Goal: Task Accomplishment & Management: Manage account settings

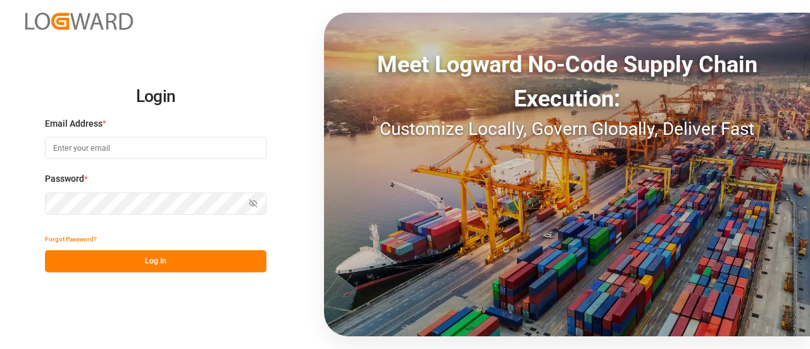
click at [182, 154] on input at bounding box center [156, 148] width 222 height 22
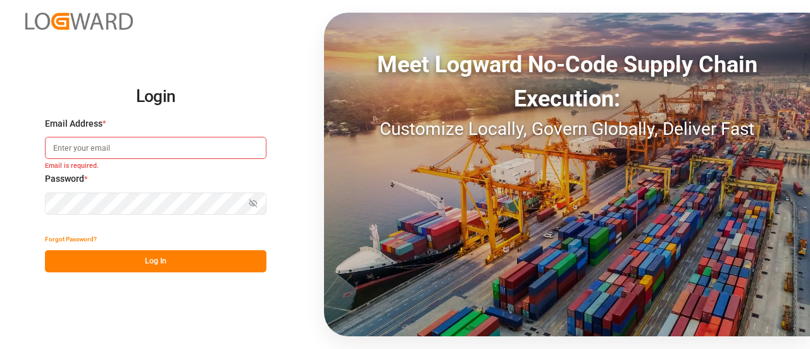
type input "elsie.sanchez@leschaco.com"
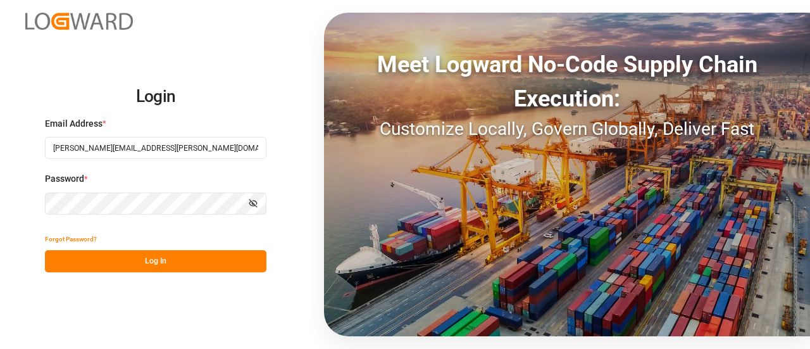
click at [195, 263] on button "Log In" at bounding box center [156, 261] width 222 height 22
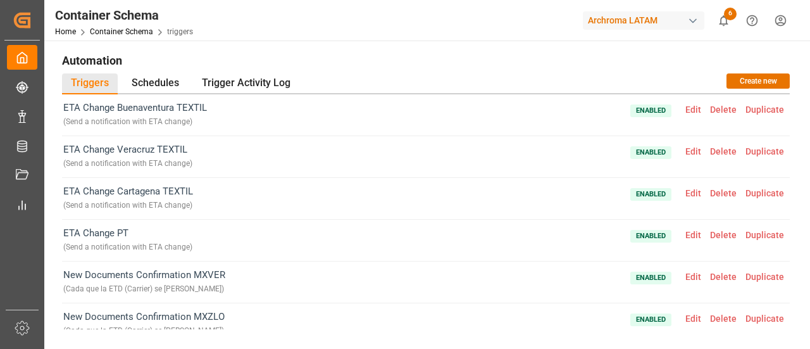
click at [687, 22] on div "button" at bounding box center [693, 21] width 13 height 13
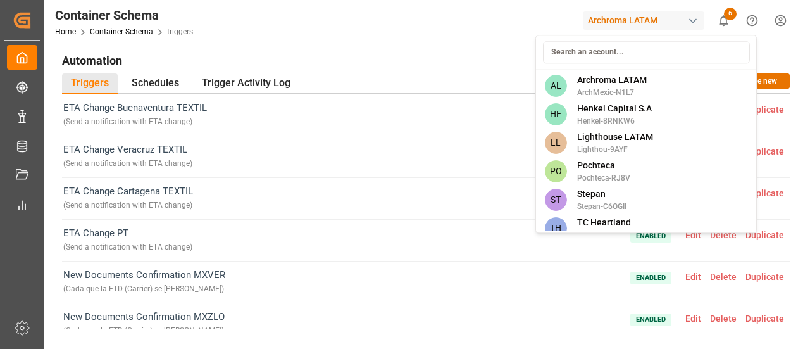
click at [534, 11] on html "Created by potrace 1.15, written by Peter Selinger 2001-2017 Created by potrace…" at bounding box center [405, 174] width 810 height 349
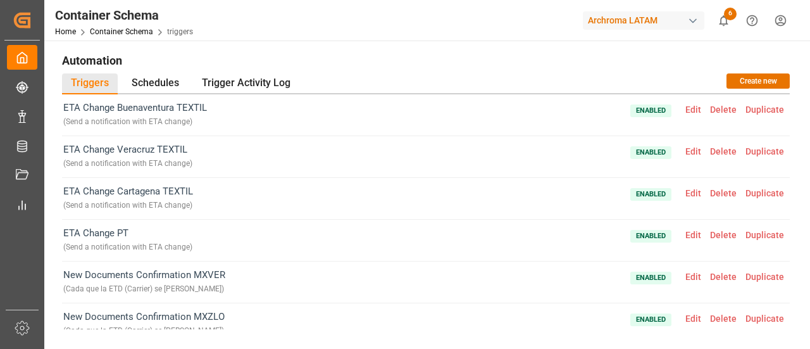
click at [648, 18] on div "Archroma LATAM" at bounding box center [644, 20] width 122 height 18
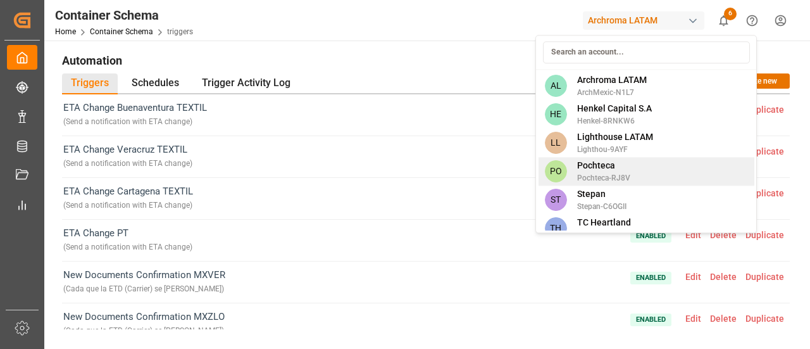
click at [627, 166] on span "Pochteca" at bounding box center [603, 165] width 53 height 13
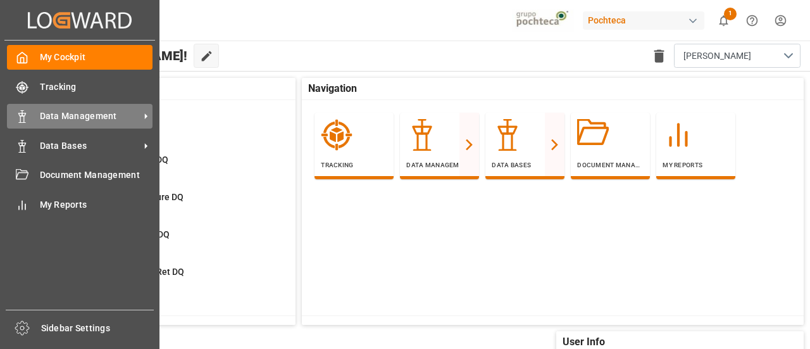
click at [85, 117] on span "Data Management" at bounding box center [90, 116] width 100 height 13
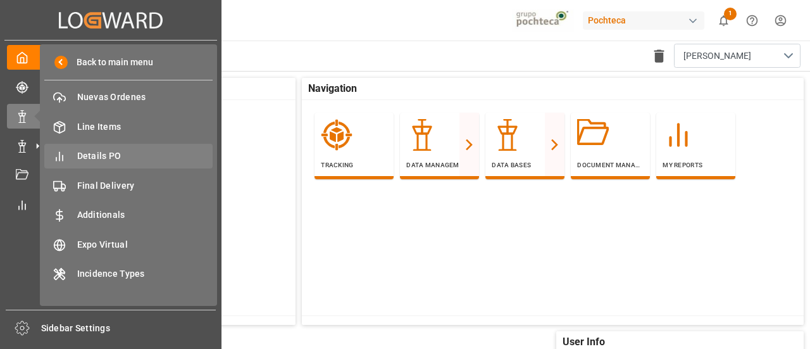
click at [145, 153] on span "Details PO" at bounding box center [145, 155] width 136 height 13
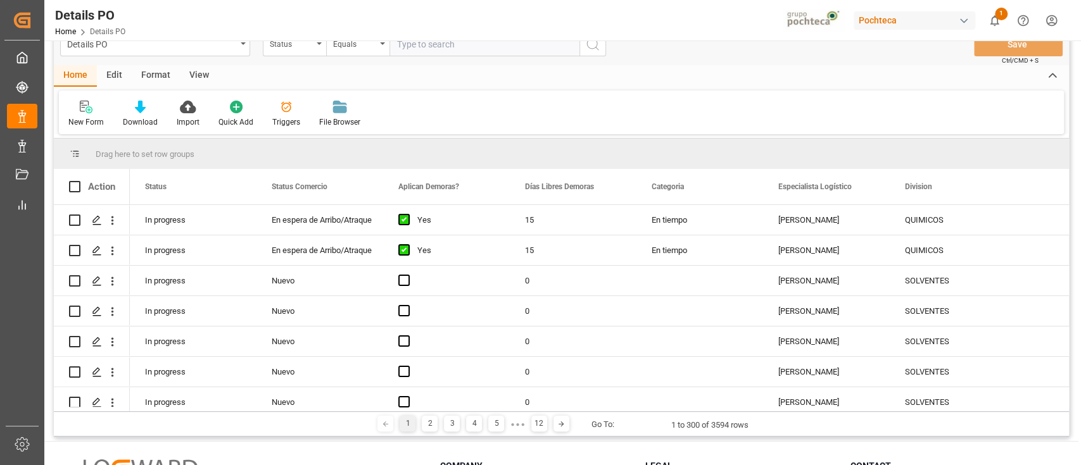
scroll to position [27, 0]
drag, startPoint x: 774, startPoint y: 4, endPoint x: 598, endPoint y: 142, distance: 224.6
click at [598, 142] on div "Drag here to set row groups" at bounding box center [561, 154] width 1015 height 30
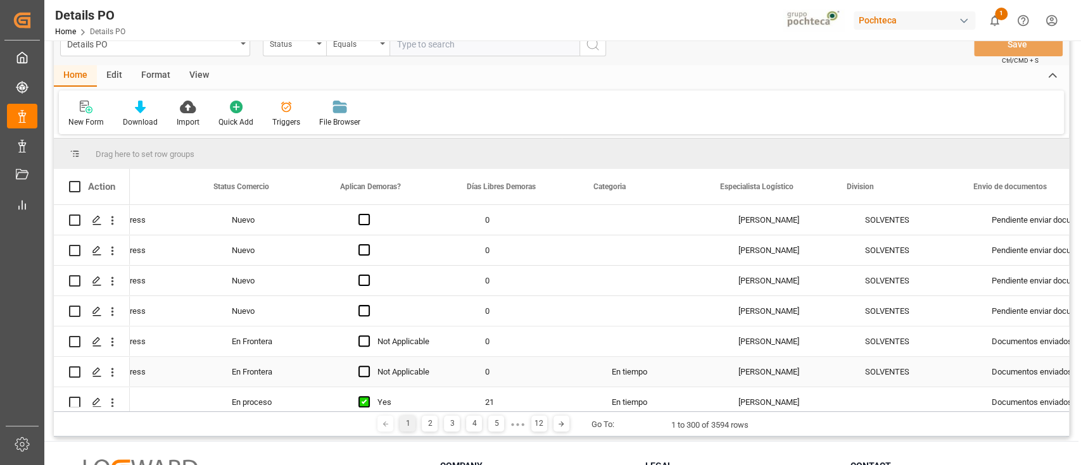
scroll to position [0, 0]
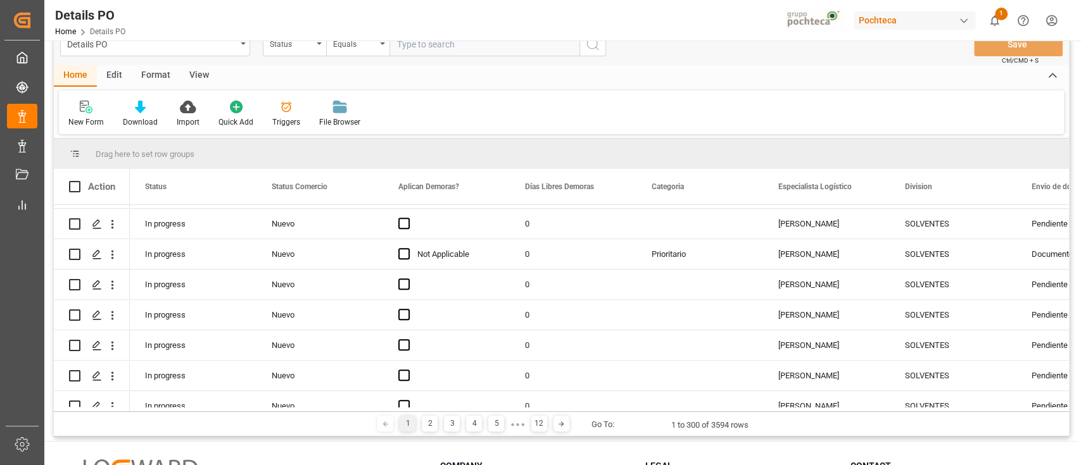
click at [810, 18] on html "Created by potrace 1.15, written by Peter Selinger 2001-2017 Created by potrace…" at bounding box center [540, 232] width 1081 height 465
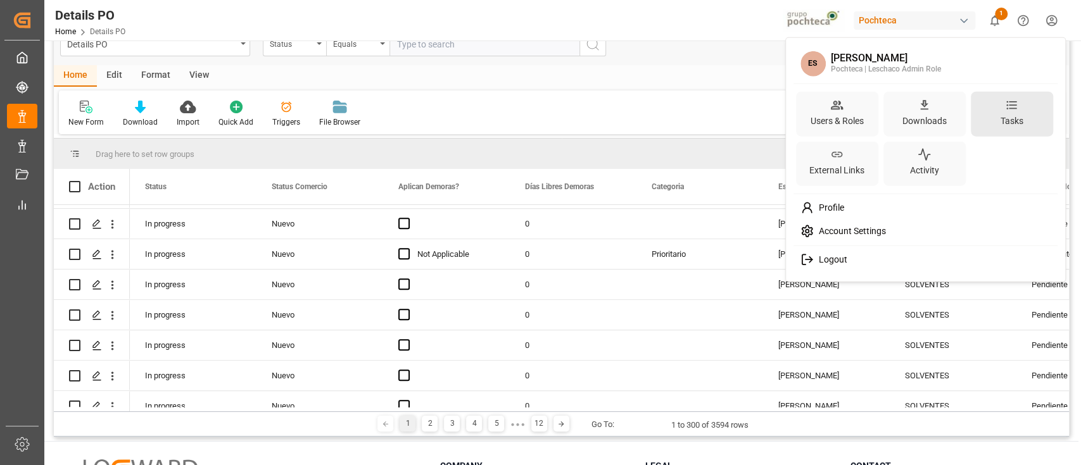
click at [810, 129] on div "Tasks" at bounding box center [1012, 120] width 28 height 18
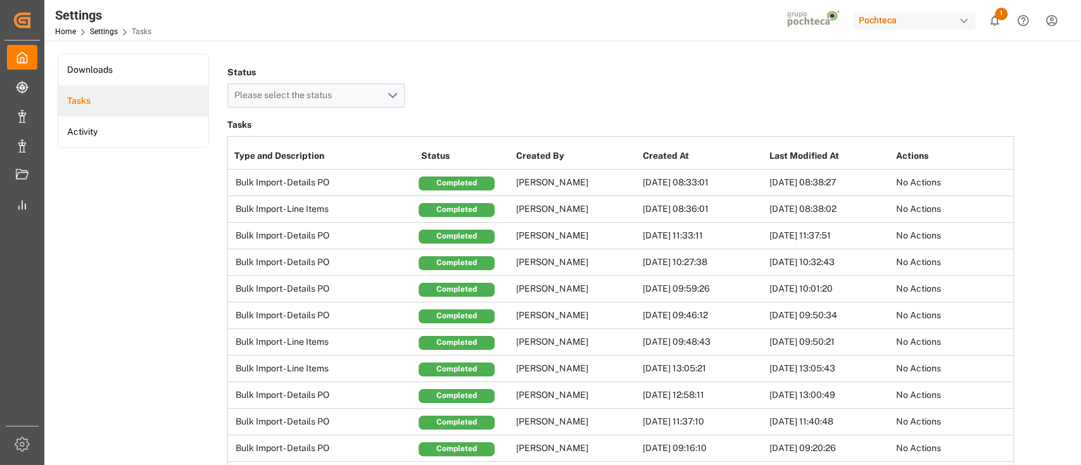
scroll to position [0, 132]
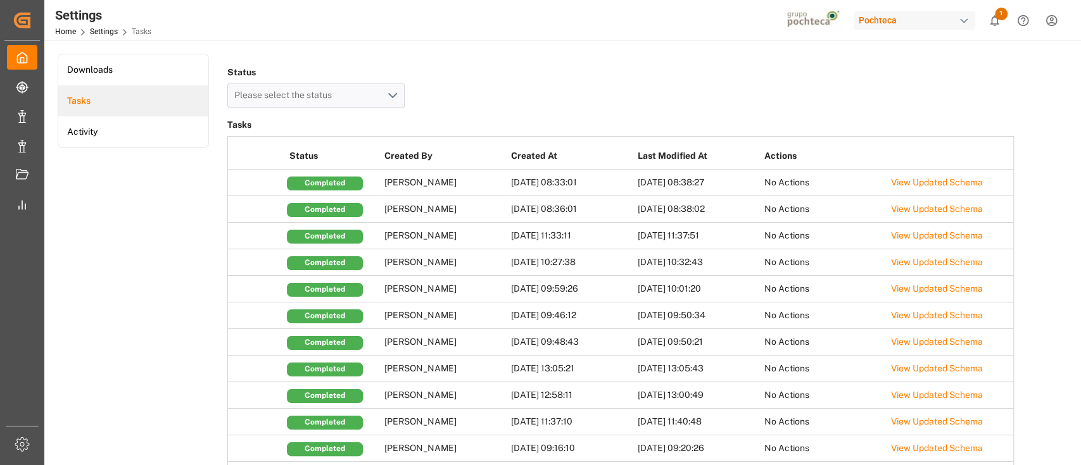
click at [810, 175] on td "View Updated Schema" at bounding box center [951, 183] width 127 height 27
click at [810, 184] on link "View Updated Schema" at bounding box center [937, 182] width 92 height 10
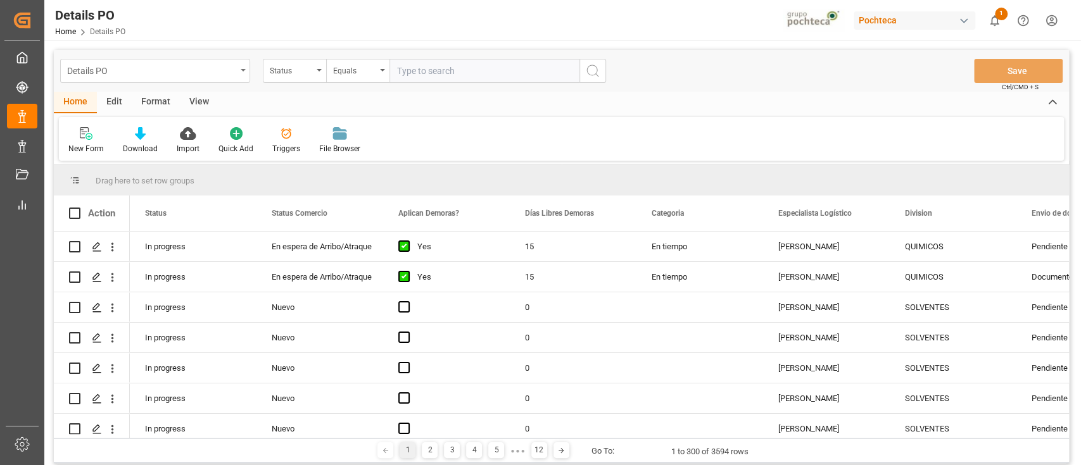
click at [233, 67] on div "Details PO" at bounding box center [151, 70] width 169 height 16
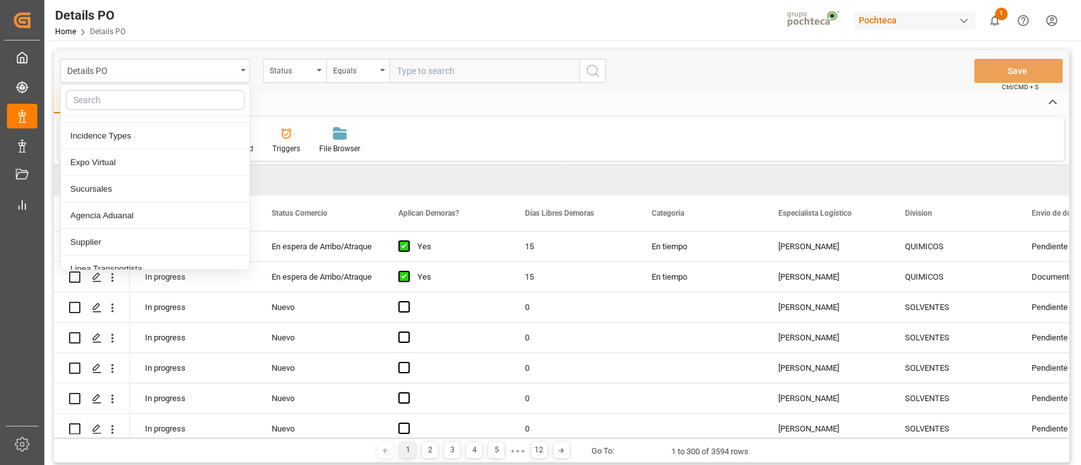
scroll to position [217, 0]
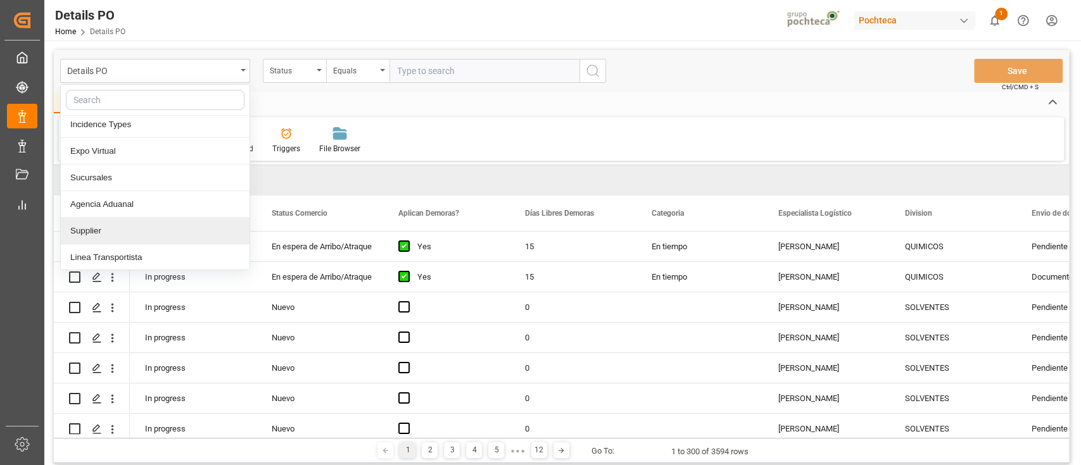
click at [156, 223] on div "Supplier" at bounding box center [155, 231] width 189 height 27
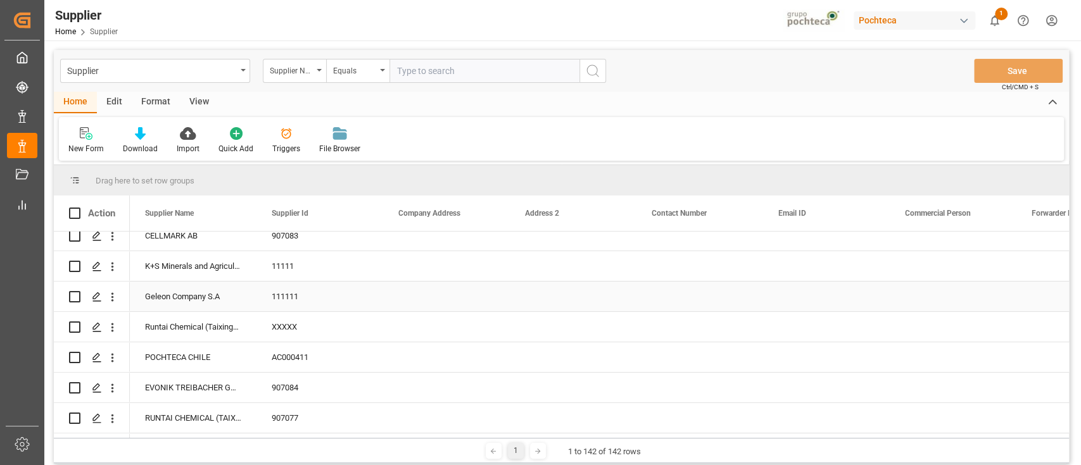
scroll to position [11, 0]
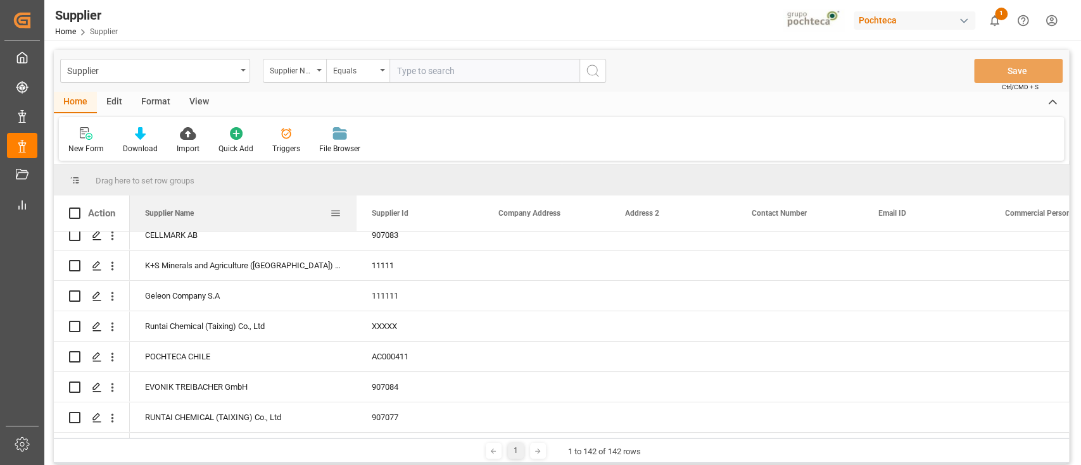
drag, startPoint x: 253, startPoint y: 212, endPoint x: 353, endPoint y: 215, distance: 100.1
click at [354, 215] on div at bounding box center [356, 213] width 5 height 35
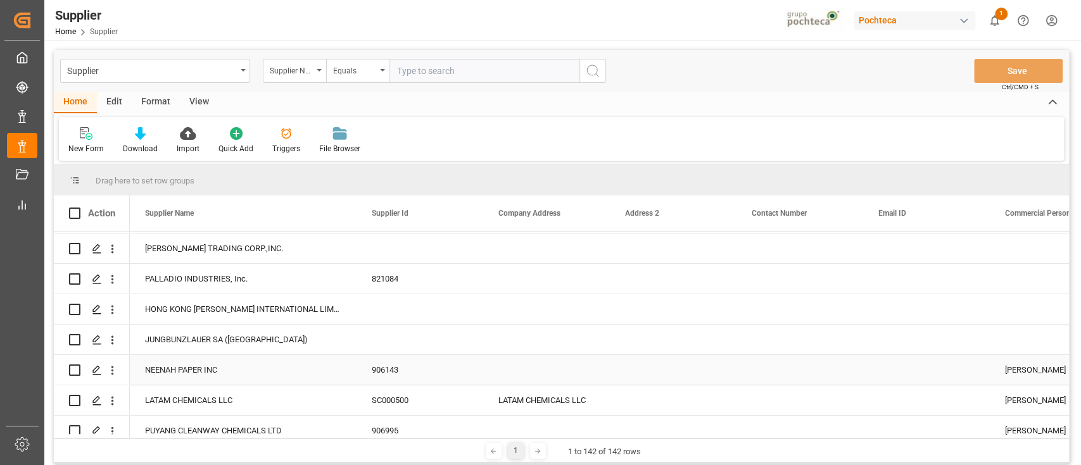
scroll to position [425, 0]
click at [235, 73] on div "Supplier" at bounding box center [151, 70] width 169 height 16
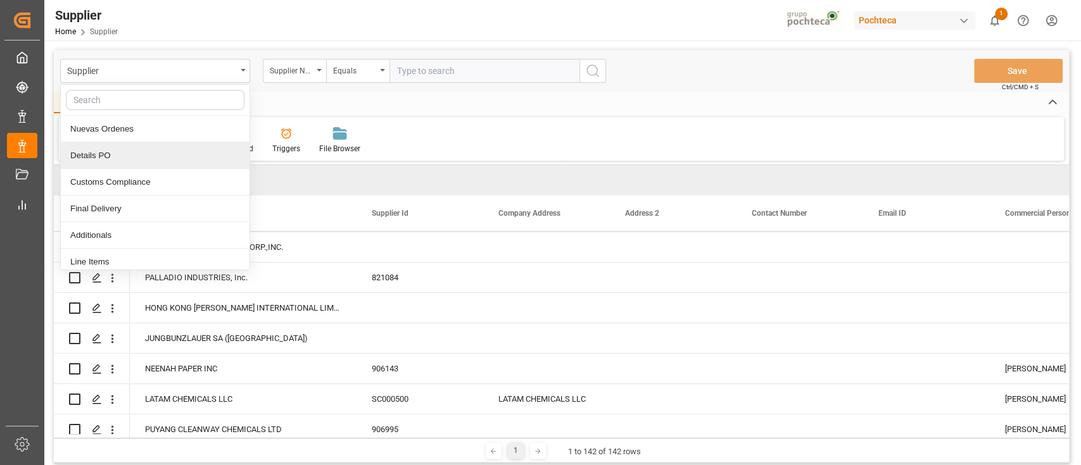
click at [137, 149] on div "Details PO" at bounding box center [155, 155] width 189 height 27
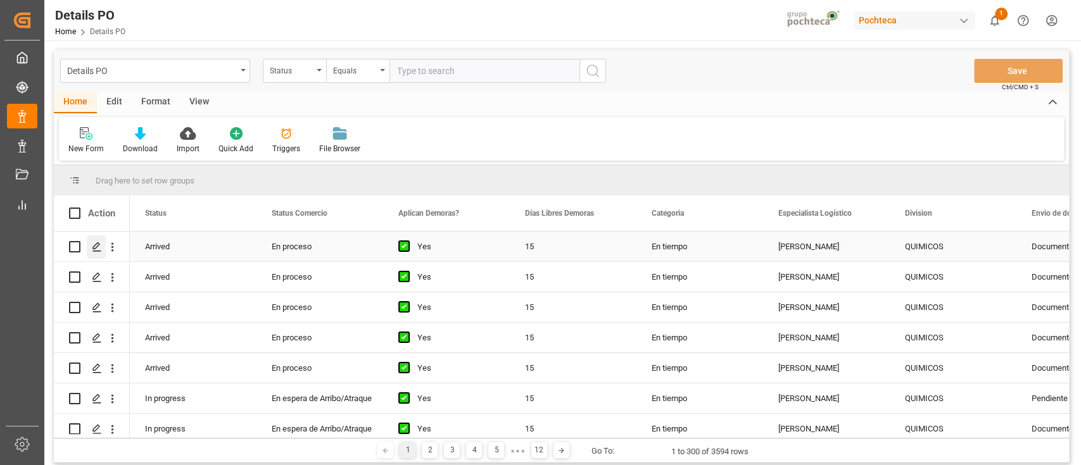
click at [92, 249] on icon "Press SPACE to select this row." at bounding box center [97, 247] width 10 height 10
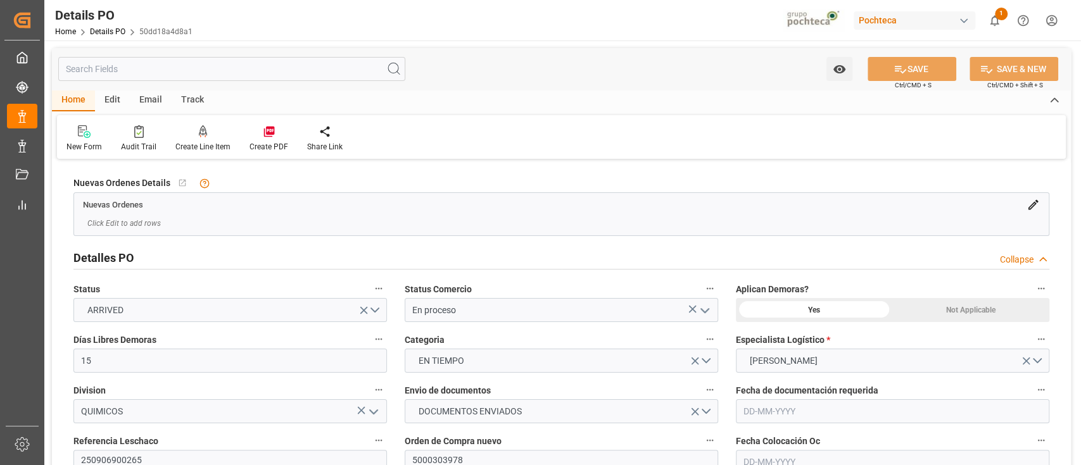
type input "15"
type input "26100"
type input "26700"
type input "2"
type input "BRRIO"
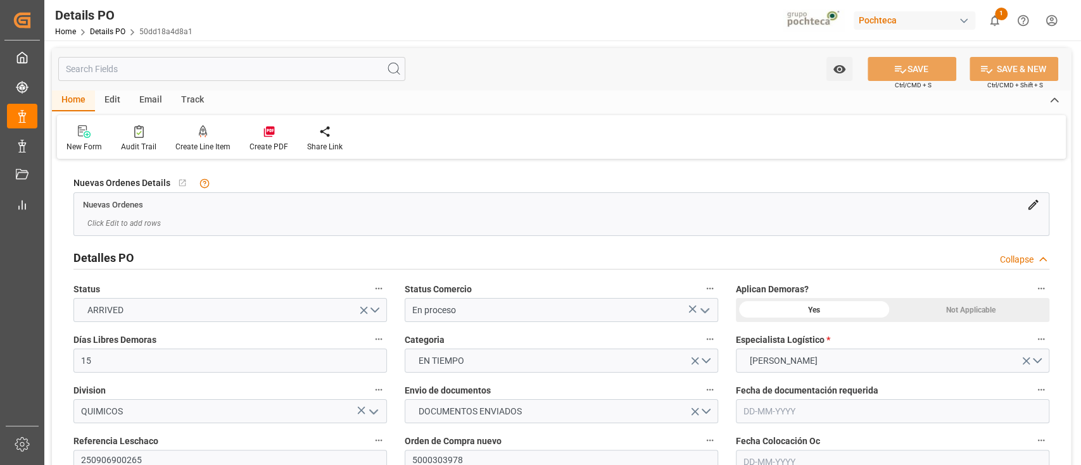
type input "MXVER"
type input "ZIM"
type input "ZIM Integrated Shipping Services Ltd."
type input "9314935"
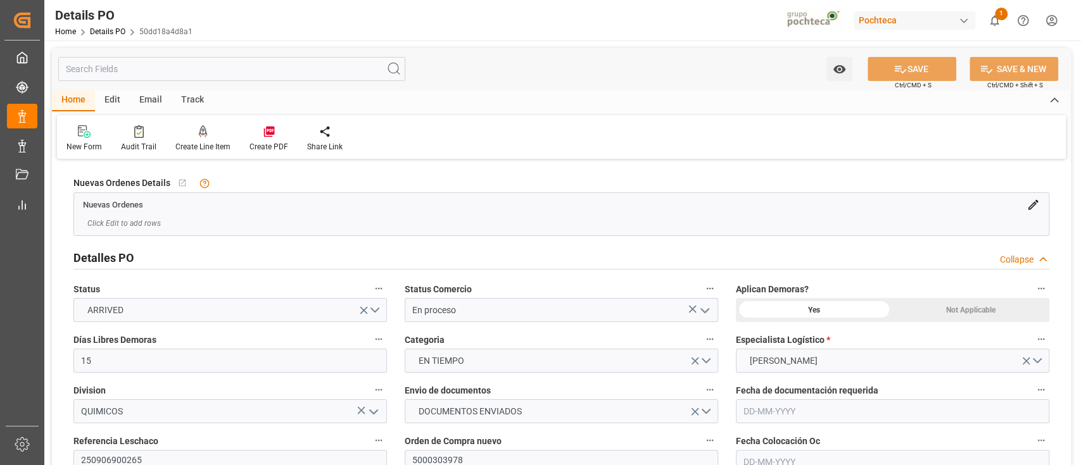
type input "9395953"
type input "36"
type input "[DATE]"
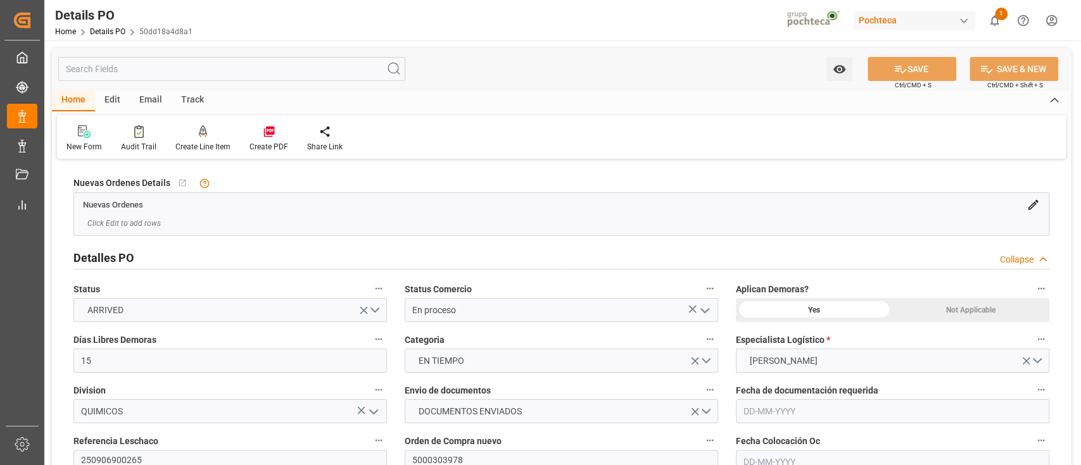
type input "[DATE]"
type input "[DATE] 12:28"
type input "[DATE] 00:00"
type input "[DATE] 21:44"
type input "[DATE] 07:00"
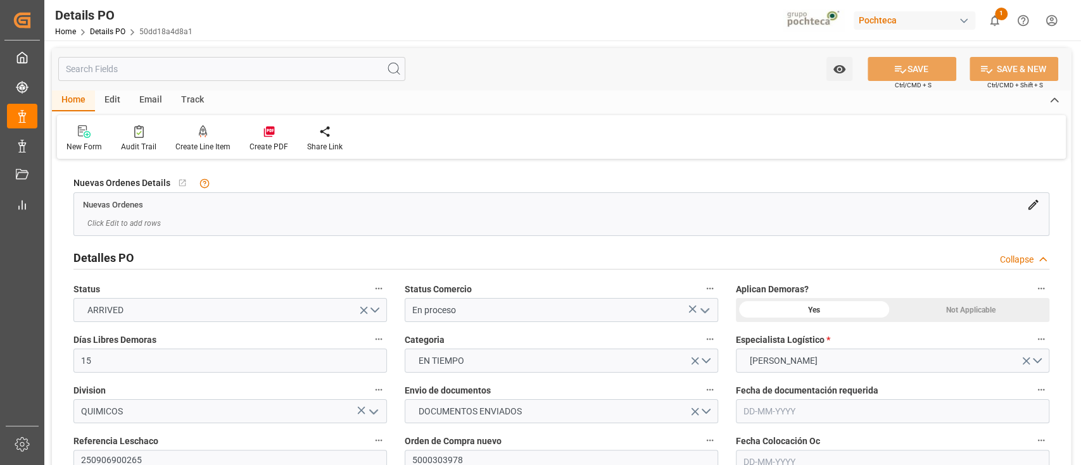
type input "[DATE] 00:00"
type input "[DATE] 07:09"
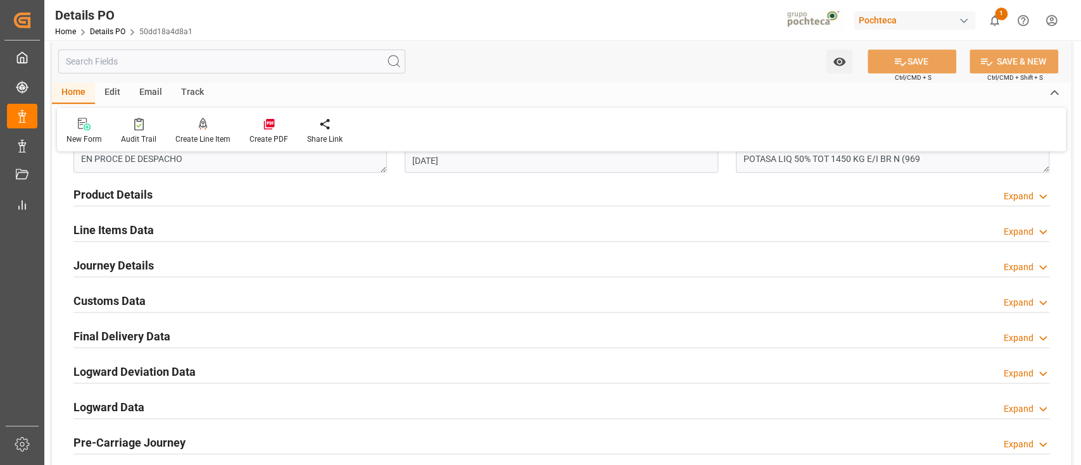
scroll to position [788, 0]
click at [663, 200] on div "Product Details Expand" at bounding box center [561, 193] width 976 height 24
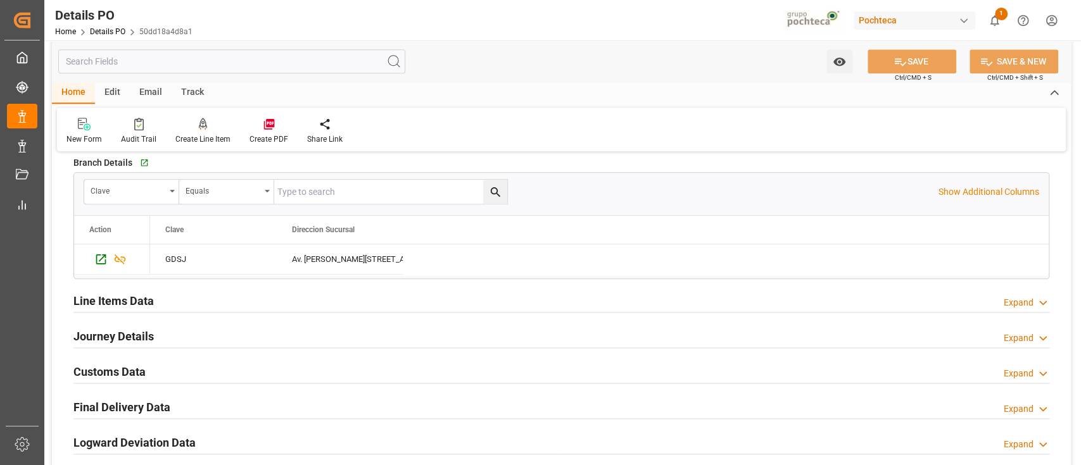
scroll to position [968, 0]
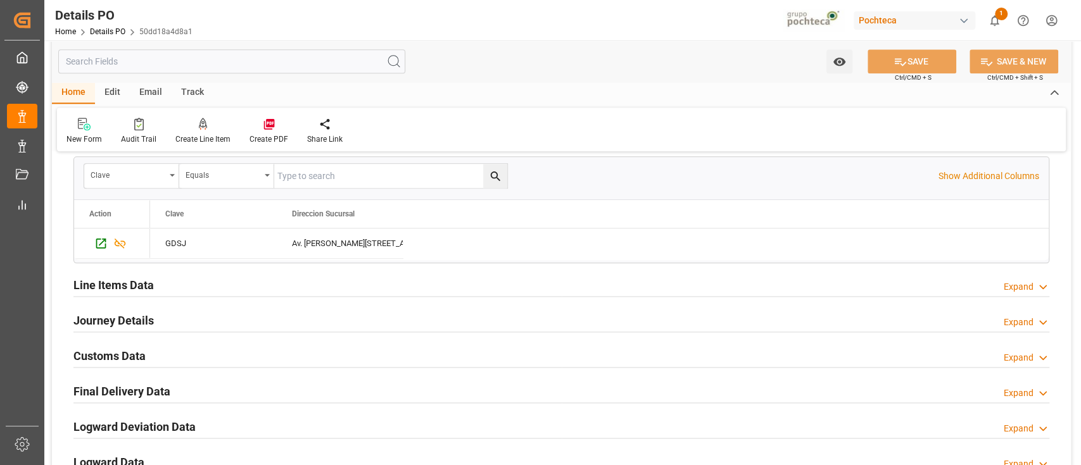
click at [711, 288] on div "Line Items Data Expand" at bounding box center [561, 284] width 976 height 24
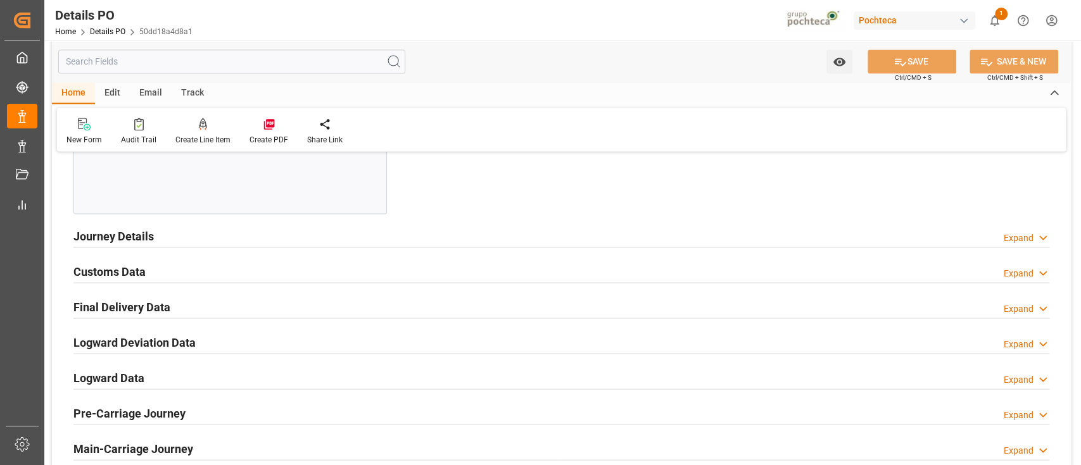
scroll to position [1577, 0]
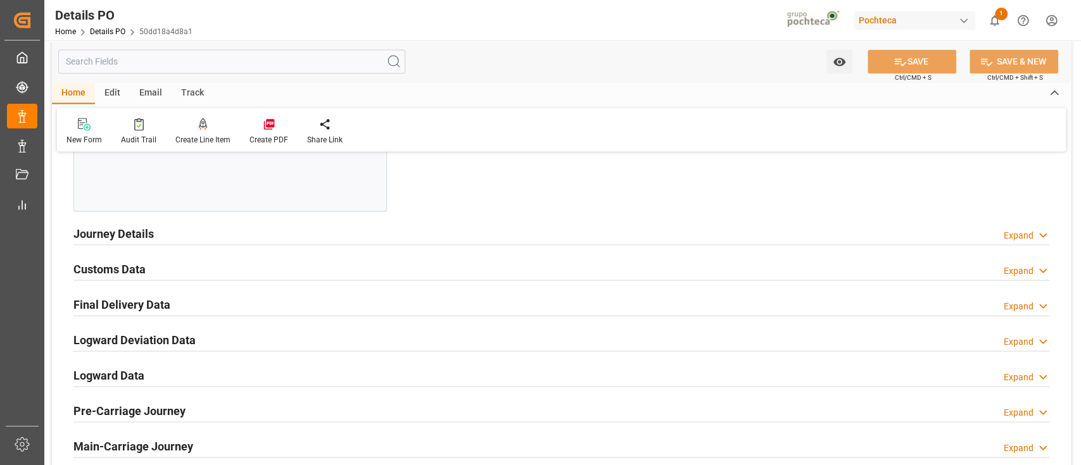
click at [676, 232] on div "Journey Details Expand" at bounding box center [561, 232] width 976 height 24
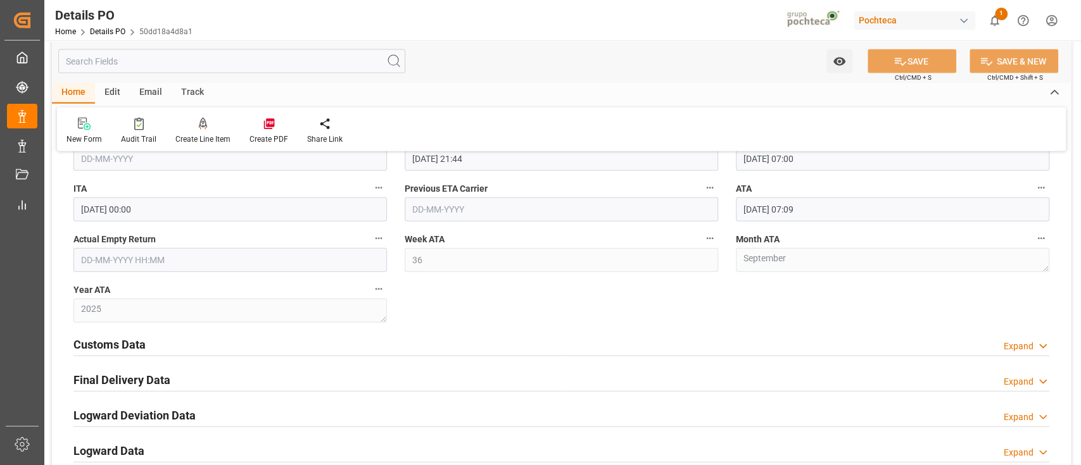
scroll to position [2025, 0]
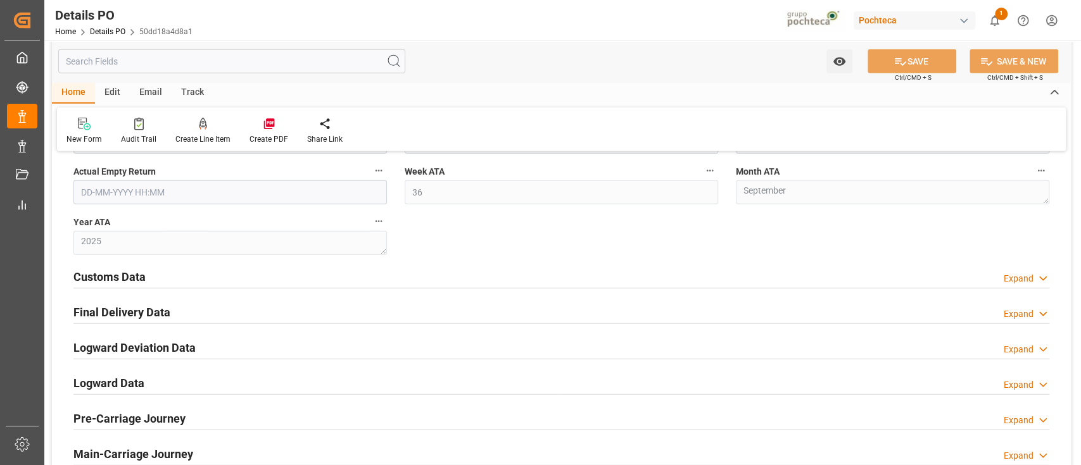
click at [708, 281] on div "Customs Data Expand" at bounding box center [561, 276] width 976 height 24
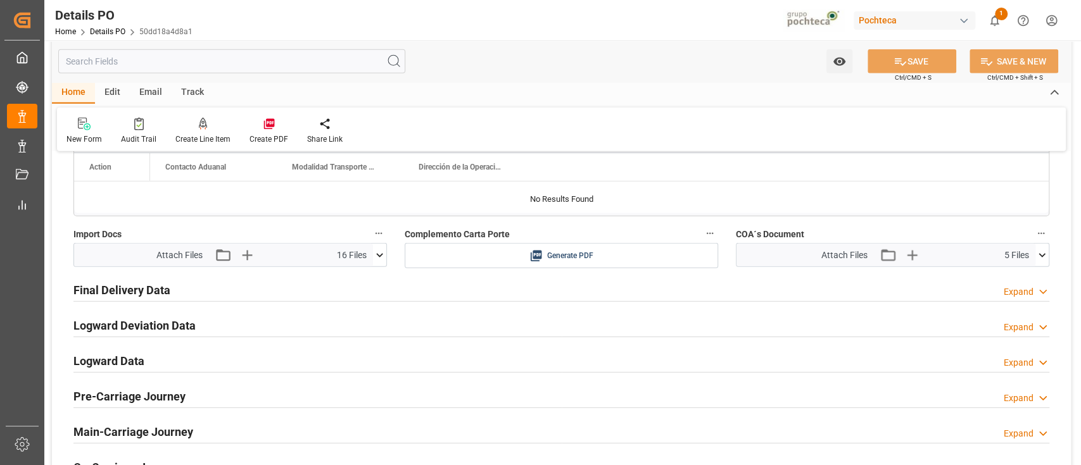
scroll to position [2285, 0]
click at [709, 287] on div "Final Delivery Data Expand" at bounding box center [561, 289] width 976 height 24
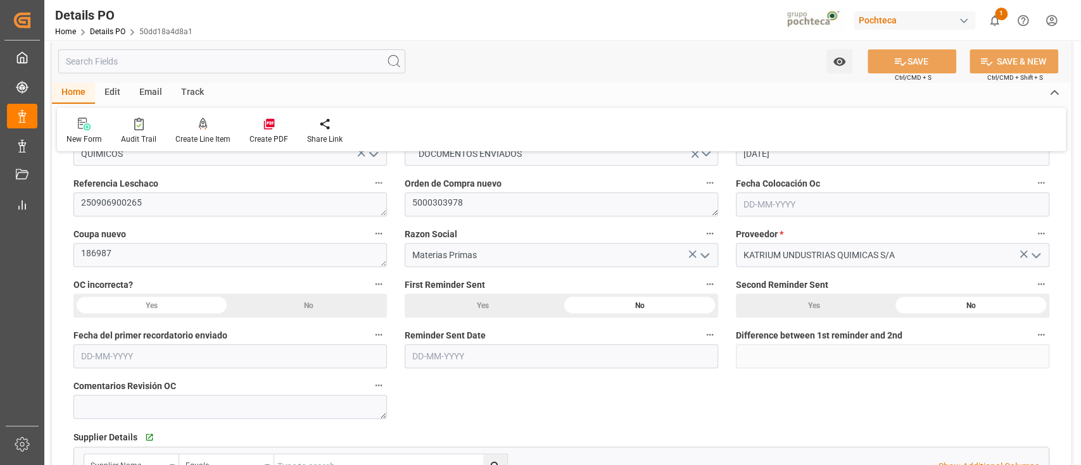
scroll to position [256, 0]
click at [1043, 262] on button "open menu" at bounding box center [1034, 258] width 19 height 20
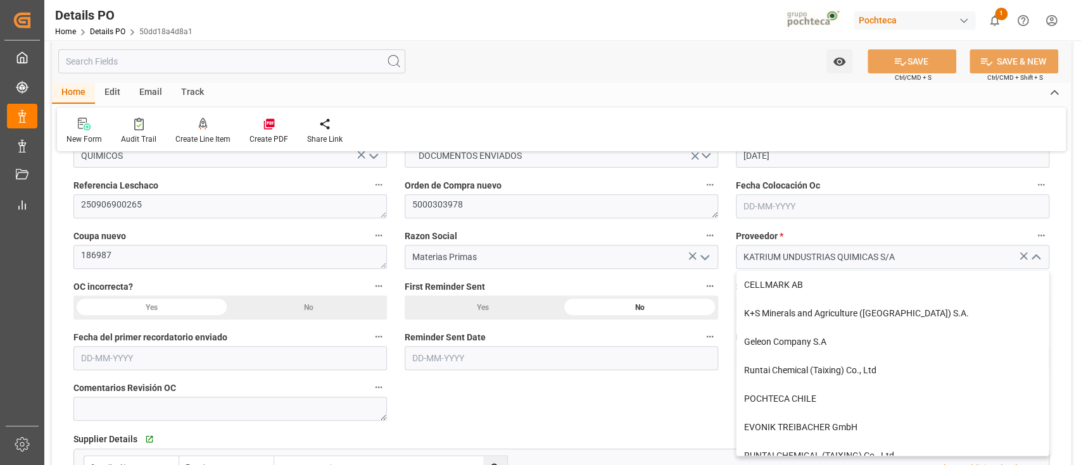
click at [1043, 262] on button "close menu" at bounding box center [1034, 258] width 19 height 20
